Goal: Information Seeking & Learning: Learn about a topic

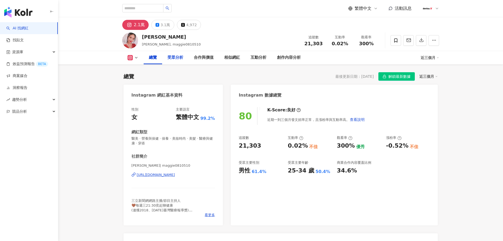
scroll to position [32, 0]
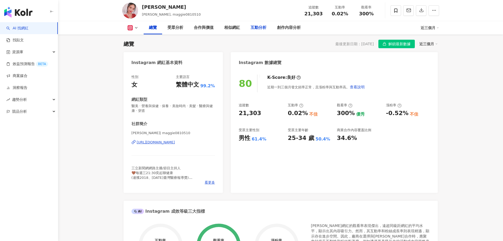
click at [254, 26] on div "互動分析" at bounding box center [259, 28] width 16 height 6
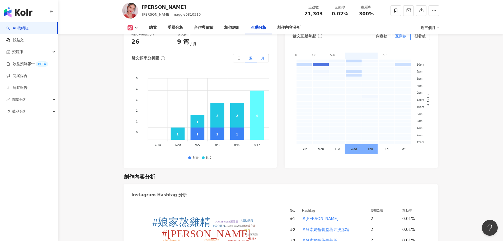
scroll to position [1460, 0]
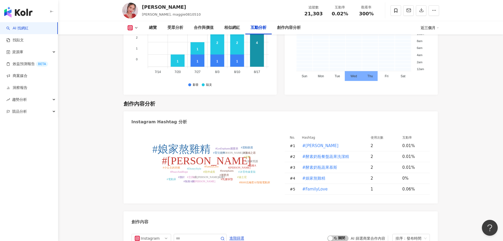
drag, startPoint x: 263, startPoint y: 101, endPoint x: 210, endPoint y: 104, distance: 52.9
click at [210, 111] on div "Instagram Hashtag 分析" at bounding box center [281, 119] width 314 height 17
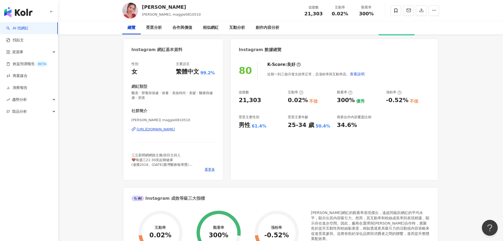
scroll to position [0, 0]
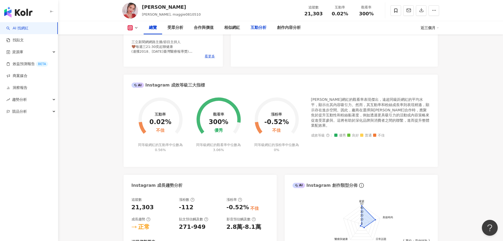
click at [259, 27] on div "互動分析" at bounding box center [259, 28] width 16 height 6
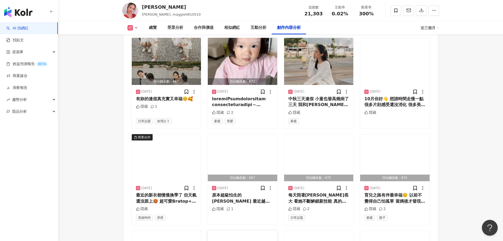
scroll to position [1835, 0]
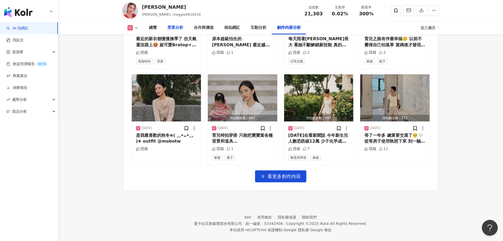
click at [182, 26] on div "受眾分析" at bounding box center [175, 28] width 16 height 6
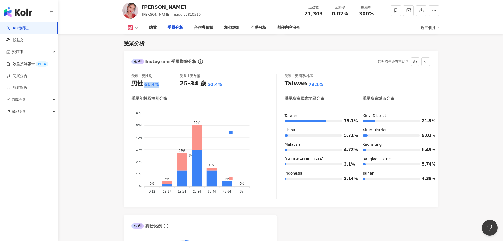
drag, startPoint x: 136, startPoint y: 85, endPoint x: 143, endPoint y: 84, distance: 7.4
click at [143, 84] on div "男性 61.4%" at bounding box center [155, 83] width 48 height 8
click at [155, 86] on div "61.4%" at bounding box center [151, 85] width 15 height 6
drag, startPoint x: 162, startPoint y: 7, endPoint x: 143, endPoint y: 7, distance: 19.5
click at [143, 7] on div "[PERSON_NAME]" at bounding box center [171, 7] width 59 height 7
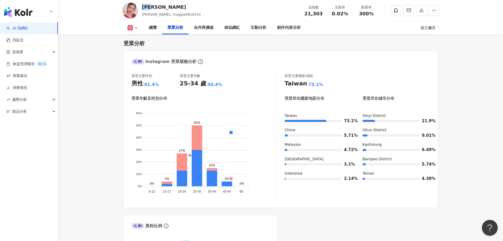
copy div "[PERSON_NAME]"
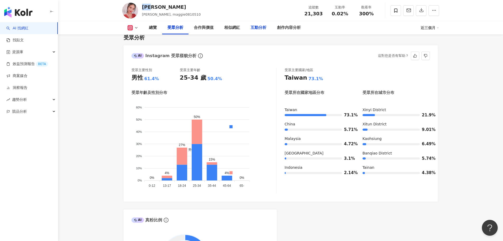
click at [256, 28] on div "互動分析" at bounding box center [259, 28] width 16 height 6
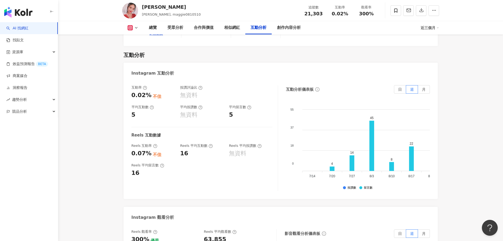
click at [265, 163] on div "Reels 平均留言數 16" at bounding box center [201, 170] width 141 height 14
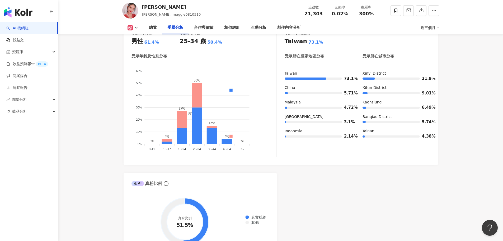
scroll to position [512, 0]
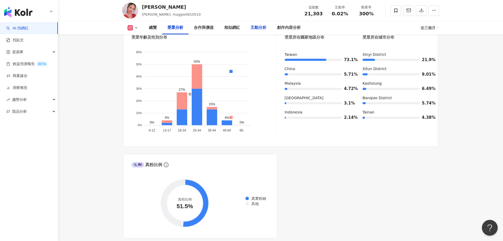
click at [254, 31] on div "互動分析" at bounding box center [259, 28] width 16 height 6
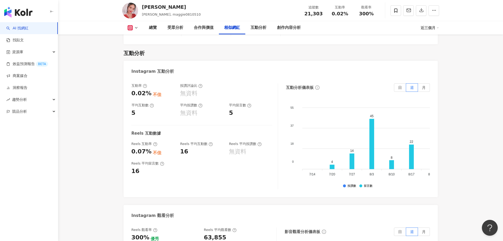
scroll to position [987, 0]
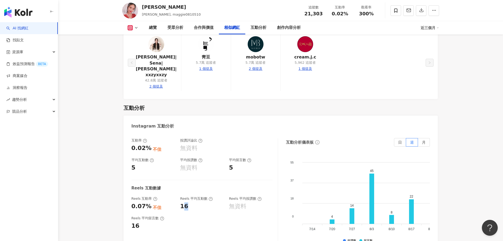
drag, startPoint x: 190, startPoint y: 195, endPoint x: 182, endPoint y: 196, distance: 7.9
click at [182, 202] on div "16" at bounding box center [202, 206] width 44 height 8
click at [197, 202] on div "16" at bounding box center [202, 206] width 44 height 8
drag, startPoint x: 141, startPoint y: 156, endPoint x: 171, endPoint y: 160, distance: 30.1
click at [170, 163] on div "5" at bounding box center [153, 167] width 44 height 8
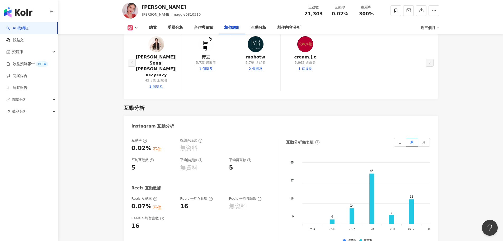
click at [171, 163] on div "5" at bounding box center [153, 167] width 44 height 8
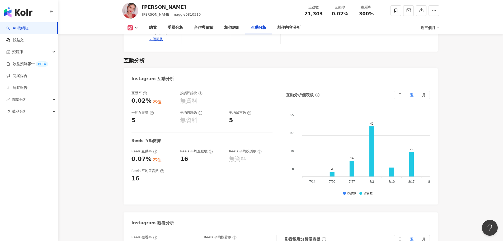
scroll to position [1014, 0]
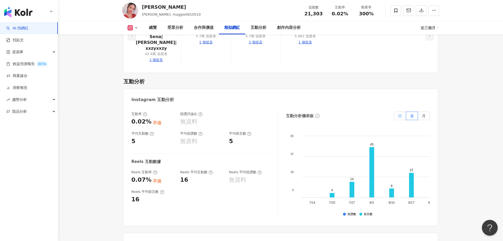
click at [398, 114] on span "日" at bounding box center [400, 116] width 4 height 4
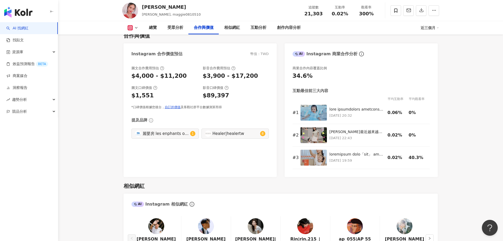
scroll to position [723, 0]
drag, startPoint x: 231, startPoint y: 77, endPoint x: 245, endPoint y: 77, distance: 13.7
click at [244, 77] on div "$3,900 - $17,200" at bounding box center [230, 75] width 55 height 8
click at [246, 77] on div "$3,900 - $17,200" at bounding box center [230, 75] width 55 height 8
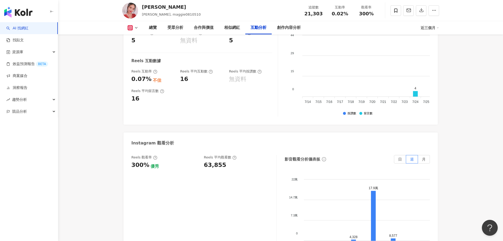
scroll to position [1146, 0]
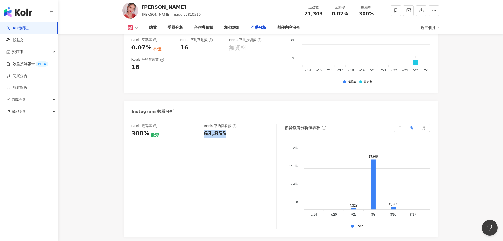
drag, startPoint x: 228, startPoint y: 122, endPoint x: 204, endPoint y: 124, distance: 24.6
click at [204, 124] on div "Reels 觀看率 300% 優秀 Reels 平均觀看數 63,855" at bounding box center [201, 130] width 140 height 14
click at [241, 123] on div "Reels 平均觀看數" at bounding box center [237, 125] width 67 height 5
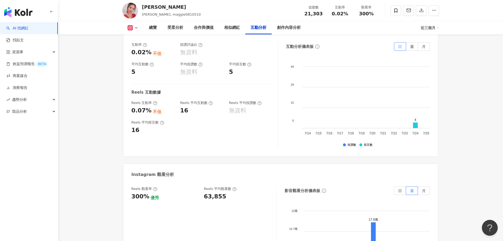
scroll to position [1066, 0]
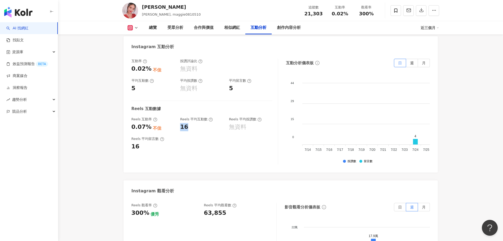
drag, startPoint x: 181, startPoint y: 115, endPoint x: 192, endPoint y: 116, distance: 10.9
click at [192, 123] on div "16" at bounding box center [202, 127] width 44 height 8
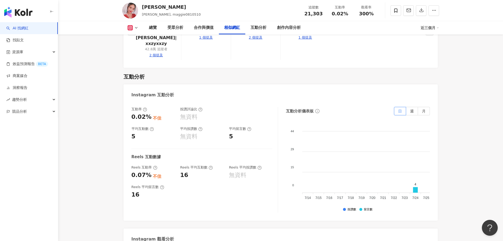
scroll to position [1014, 0]
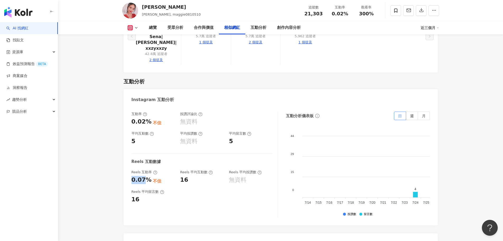
drag, startPoint x: 143, startPoint y: 168, endPoint x: 131, endPoint y: 169, distance: 12.0
click at [131, 176] on div "0.07%" at bounding box center [141, 180] width 20 height 8
click at [164, 175] on div "互動率 0.02% 不佳 按讚評論比 無資料 平均互動數 5 平均按讚數 無資料 平均留言數 5 Reels 互動數據 Reels 互動率 0.07% 不佳 …" at bounding box center [204, 164] width 147 height 106
drag, startPoint x: 139, startPoint y: 187, endPoint x: 145, endPoint y: 188, distance: 6.2
click at [120, 184] on div "總覽 最後更新日期：2025/10/13 解鎖最新數據 近三個月 Instagram 網紅基本資料 性別 女 主要語言 繁體中文 99.2% 網紅類型 醫美 …" at bounding box center [281, 28] width 338 height 1955
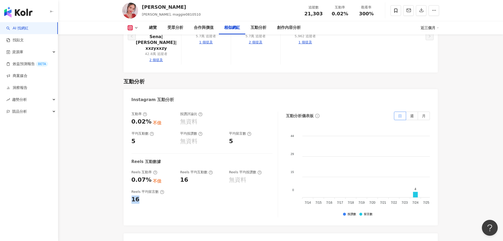
click at [159, 195] on div "16" at bounding box center [153, 199] width 44 height 8
drag, startPoint x: 149, startPoint y: 130, endPoint x: 128, endPoint y: 127, distance: 21.5
click at [124, 126] on div "互動率 0.02% 不佳 按讚評論比 無資料 平均互動數 5 平均按讚數 無資料 平均留言數 5 Reels 互動數據 Reels 互動率 0.07% 不佳 …" at bounding box center [281, 165] width 314 height 119
click at [166, 139] on div "互動率 0.02% 不佳 按讚評論比 無資料 平均互動數 5 平均按讚數 無資料 平均留言數 5 Reels 互動數據 Reels 互動率 0.07% 不佳 …" at bounding box center [204, 164] width 147 height 106
drag, startPoint x: 142, startPoint y: 194, endPoint x: 138, endPoint y: 189, distance: 6.2
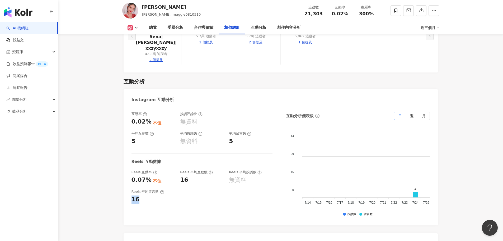
click at [125, 187] on div "互動率 0.02% 不佳 按讚評論比 無資料 平均互動數 5 平均按讚數 無資料 平均留言數 5 Reels 互動數據 Reels 互動率 0.07% 不佳 …" at bounding box center [281, 165] width 314 height 119
click at [175, 195] on div "互動率 0.02% 不佳 按讚評論比 無資料 平均互動數 5 平均按讚數 無資料 平均留言數 5 Reels 互動數據 Reels 互動率 0.07% 不佳 …" at bounding box center [204, 164] width 147 height 106
click at [148, 134] on div "互動率 0.02% 不佳 按讚評論比 無資料 平均互動數 5 平均按讚數 無資料 平均留言數 5 Reels 互動數據 Reels 互動率 0.07% 不佳 …" at bounding box center [204, 164] width 147 height 106
drag, startPoint x: 117, startPoint y: 128, endPoint x: 154, endPoint y: 135, distance: 37.1
click at [142, 137] on div "5" at bounding box center [153, 141] width 44 height 8
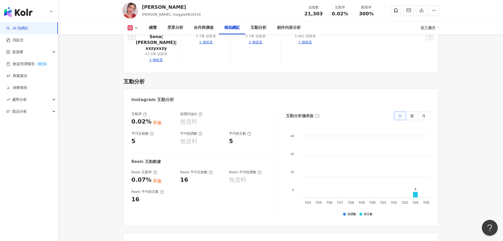
click at [156, 135] on div "互動率 0.02% 不佳 按讚評論比 無資料 平均互動數 5 平均按讚數 無資料 平均留言數 5 Reels 互動數據 Reels 互動率 0.07% 不佳 …" at bounding box center [204, 164] width 147 height 106
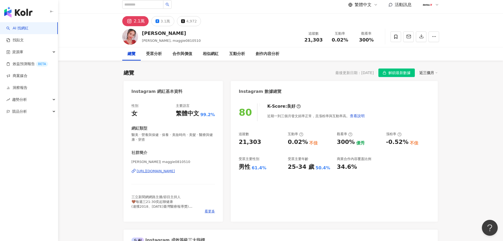
scroll to position [0, 0]
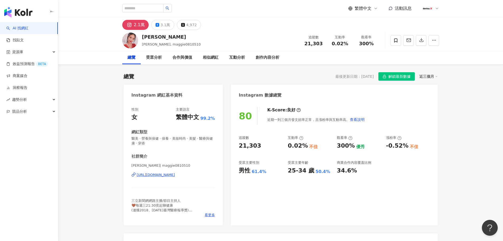
click at [436, 75] on icon at bounding box center [436, 76] width 3 height 3
click at [429, 97] on link "近六個月" at bounding box center [430, 98] width 15 height 6
click at [402, 75] on span "解鎖最新數據" at bounding box center [399, 76] width 22 height 8
click at [397, 75] on span "解鎖最新數據" at bounding box center [399, 76] width 22 height 8
click at [424, 100] on div "Instagram 數據總覽" at bounding box center [334, 92] width 207 height 17
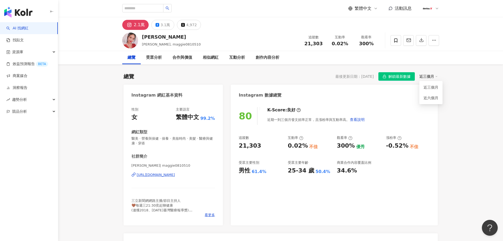
click at [407, 78] on span "解鎖最新數據" at bounding box center [399, 76] width 22 height 8
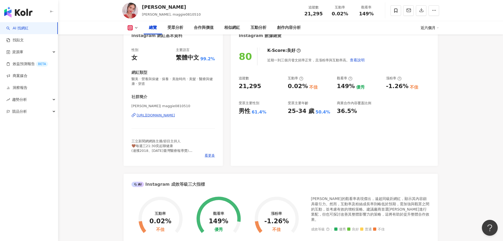
scroll to position [106, 0]
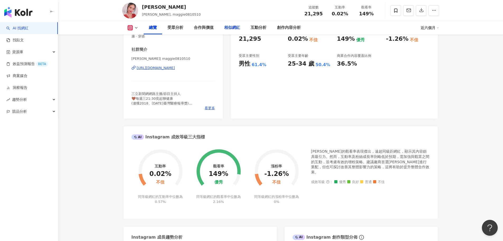
drag, startPoint x: 243, startPoint y: 26, endPoint x: 240, endPoint y: 27, distance: 3.5
click at [242, 26] on div "相似網紅" at bounding box center [232, 27] width 26 height 13
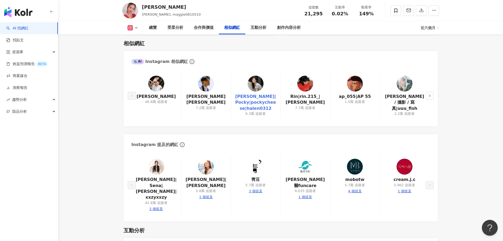
click at [256, 95] on link "[PERSON_NAME]|Pocky|pockycheese|halen0312" at bounding box center [255, 102] width 41 height 18
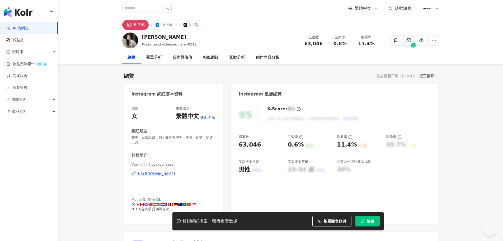
click at [175, 173] on div "https://www.instagram.com/pockycheese/" at bounding box center [156, 173] width 38 height 5
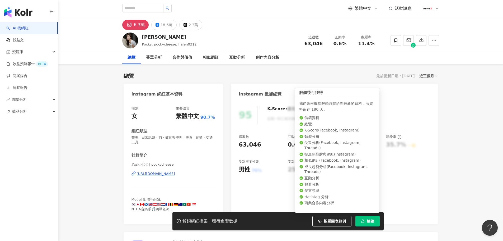
click at [363, 219] on icon "button" at bounding box center [363, 221] width 4 height 4
